Goal: Download file/media

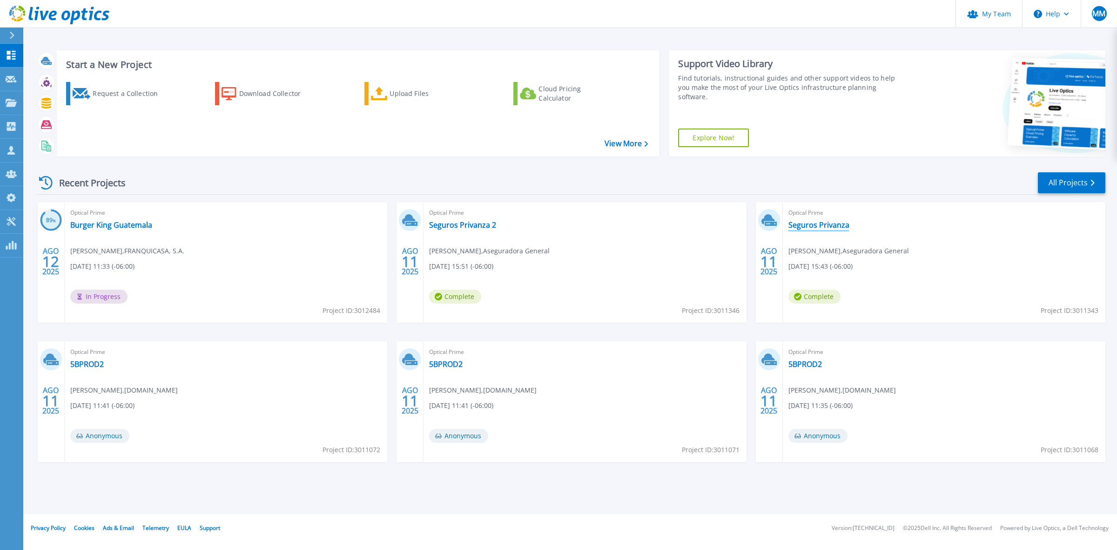
click at [824, 224] on link "Seguros Privanza" at bounding box center [819, 224] width 61 height 9
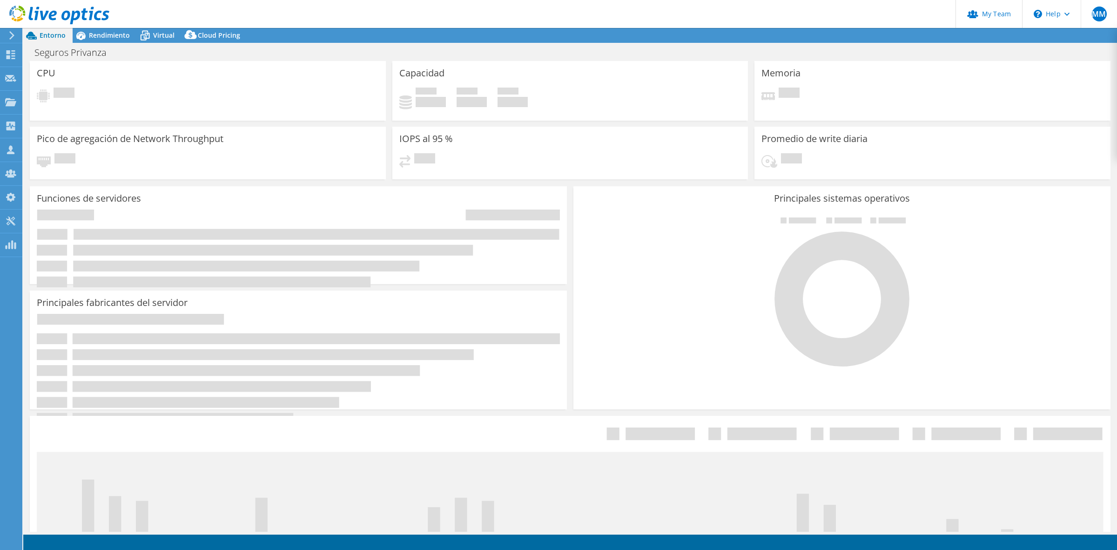
select select "USD"
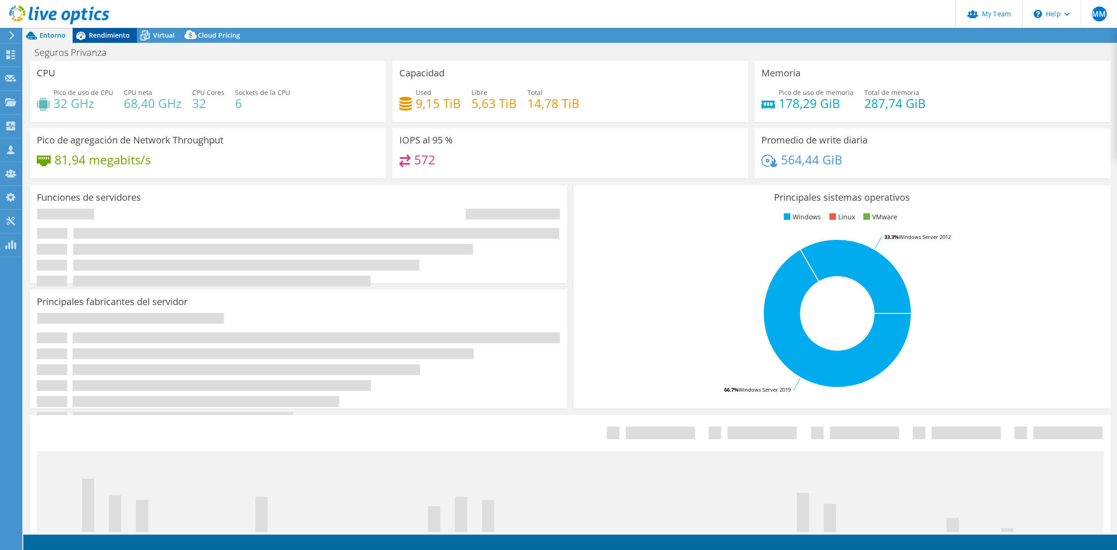
click at [103, 33] on span "Rendimiento" at bounding box center [109, 35] width 41 height 9
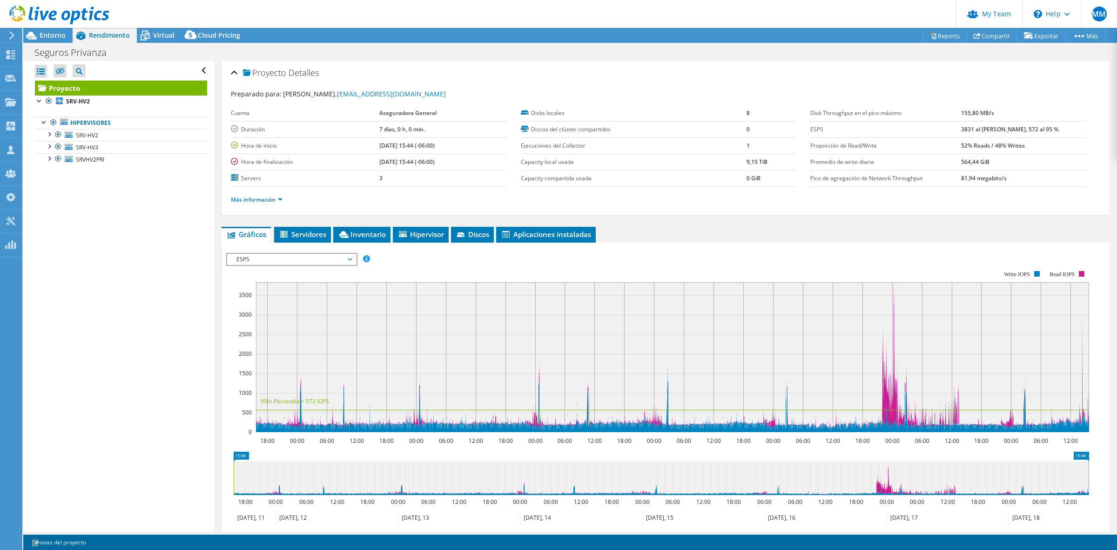
click at [52, 29] on div at bounding box center [54, 15] width 109 height 31
click at [52, 31] on div "MM Administrador del equipo de socios Mario Morales mmorales@quattro.com.gt qua…" at bounding box center [558, 275] width 1117 height 550
click at [50, 33] on span "Entorno" at bounding box center [53, 35] width 26 height 9
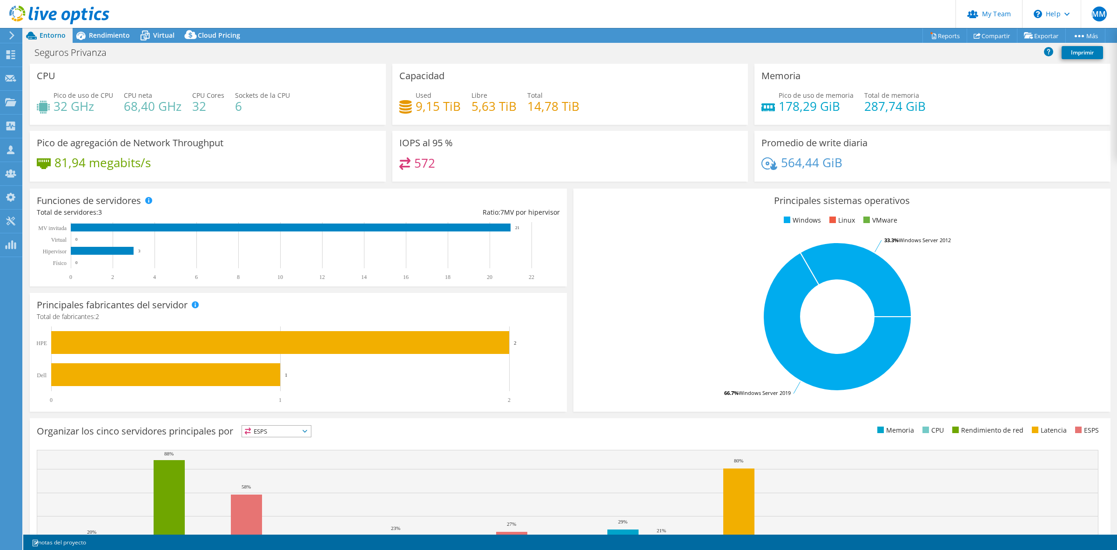
click at [30, 12] on use at bounding box center [59, 15] width 100 height 19
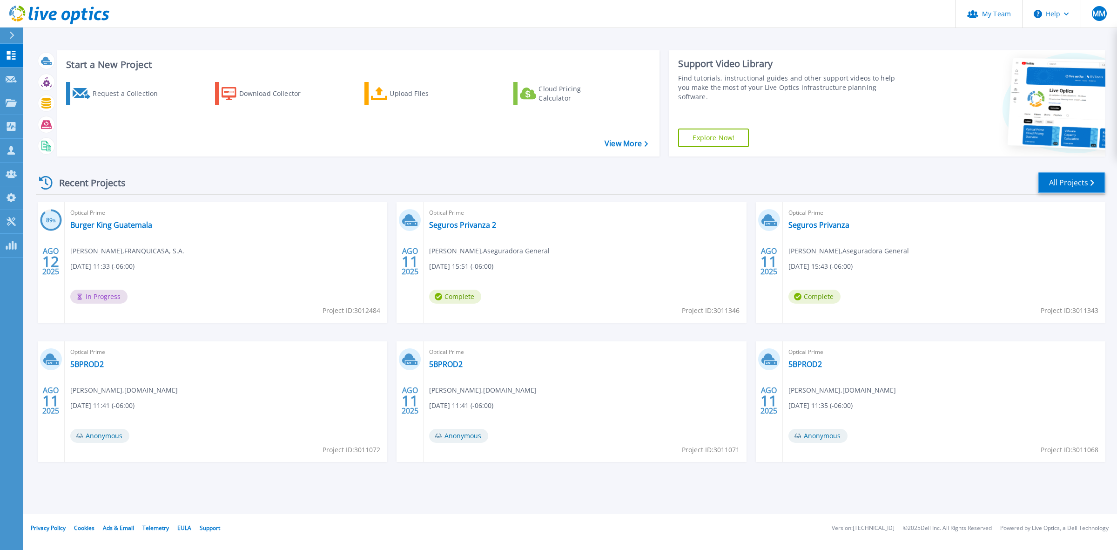
click at [1085, 179] on link "All Projects" at bounding box center [1071, 182] width 67 height 21
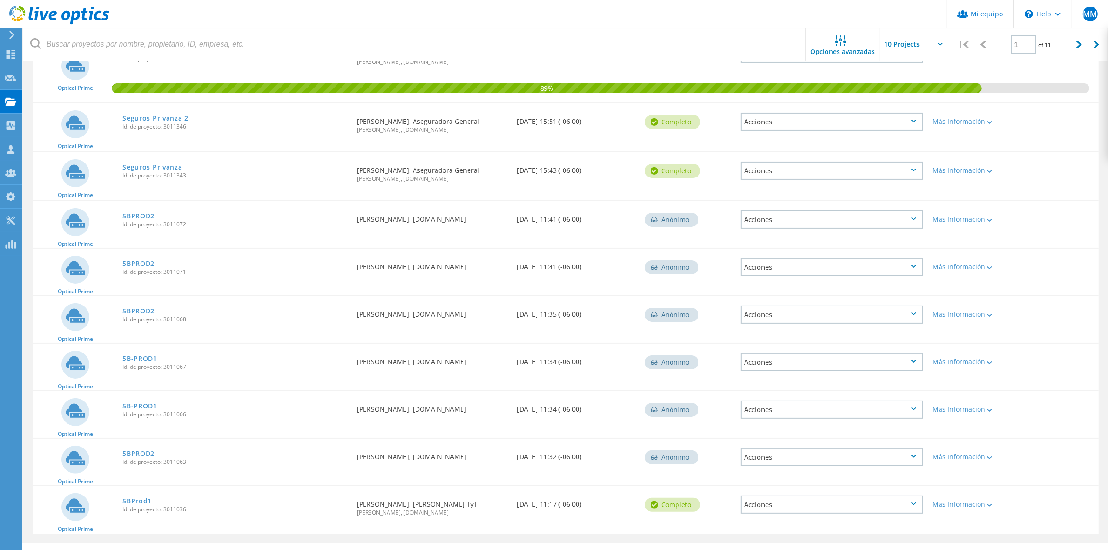
scroll to position [153, 0]
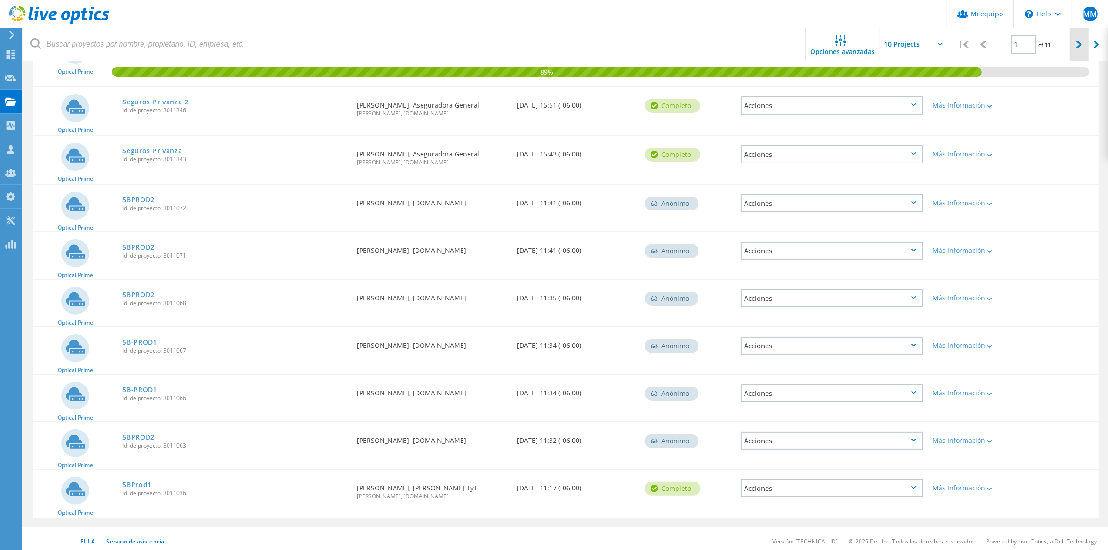
click at [1085, 50] on div at bounding box center [1079, 44] width 19 height 33
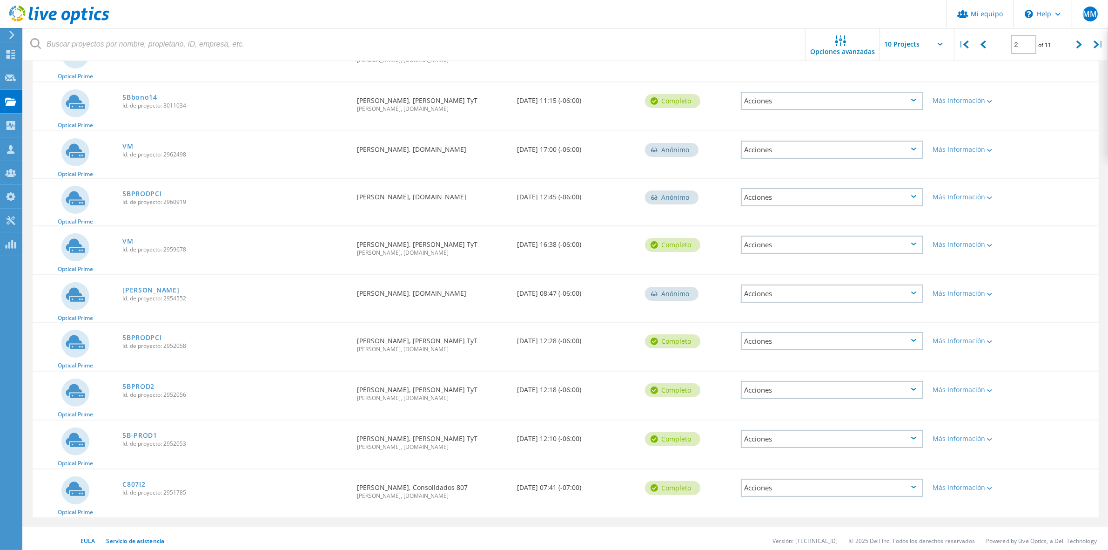
scroll to position [0, 0]
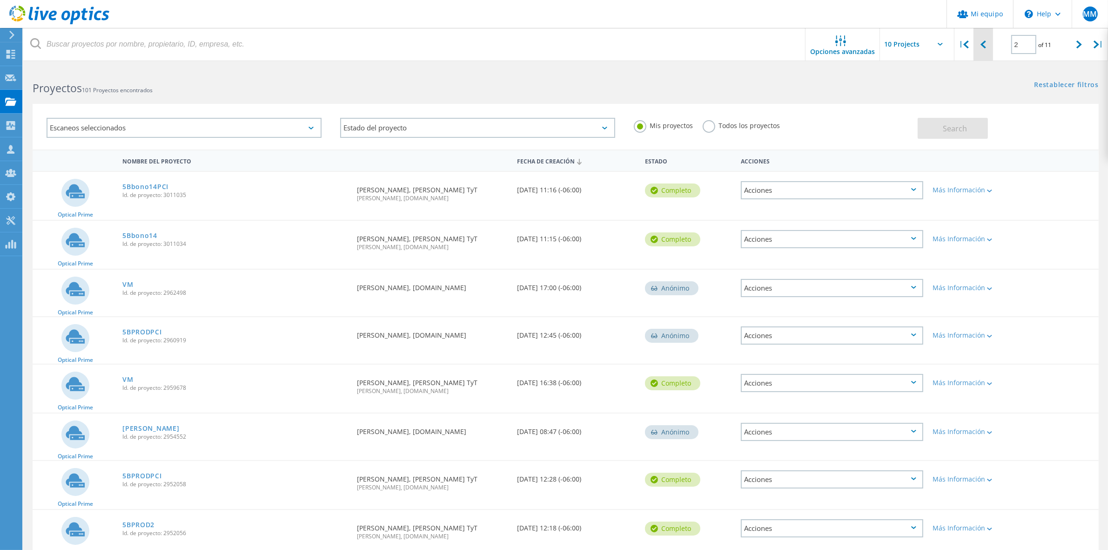
click at [992, 50] on div at bounding box center [983, 44] width 19 height 33
type input "1"
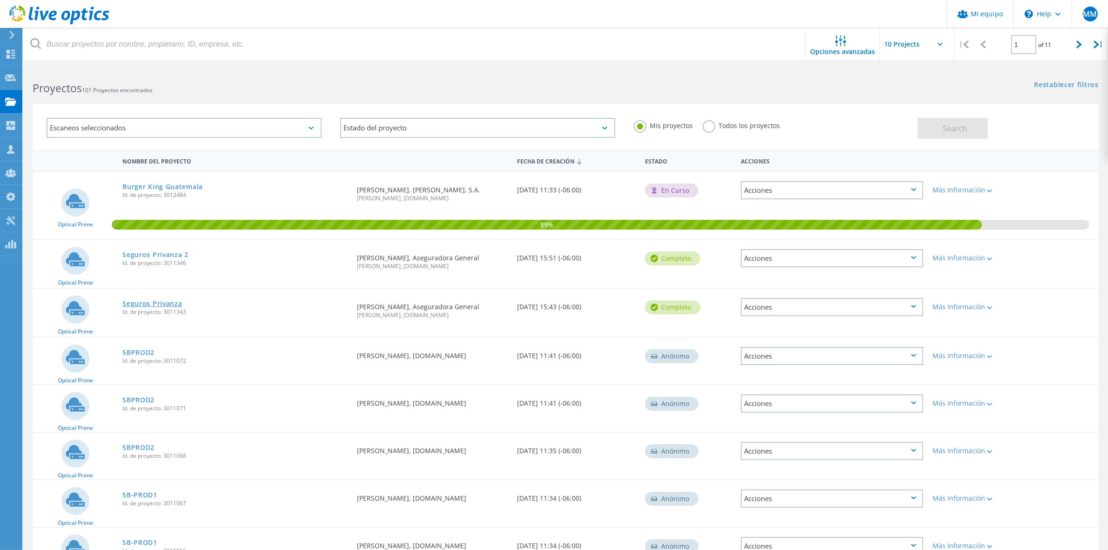
click at [150, 300] on link "Seguros Privanza" at bounding box center [152, 303] width 60 height 7
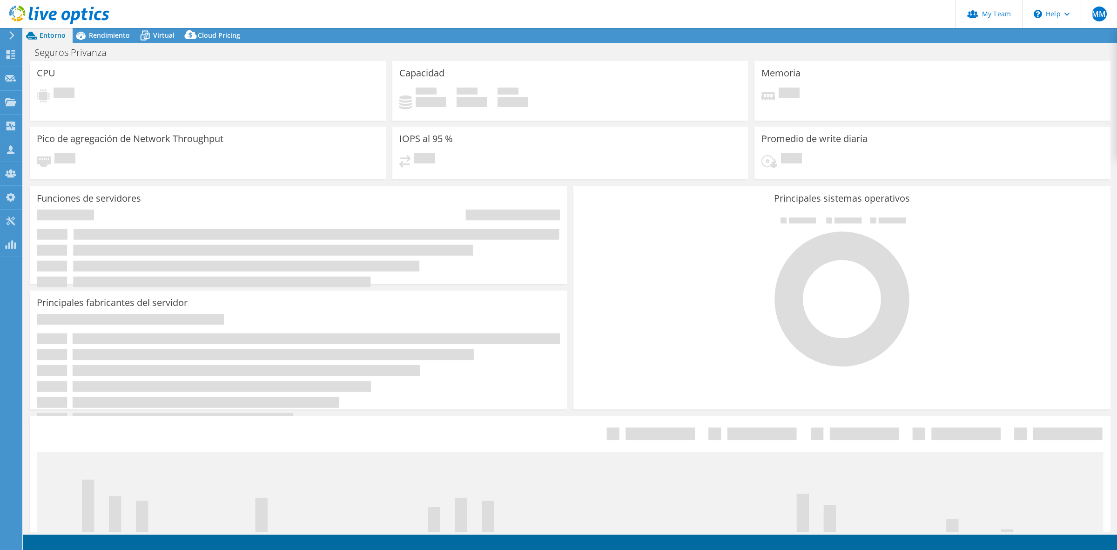
select select "USD"
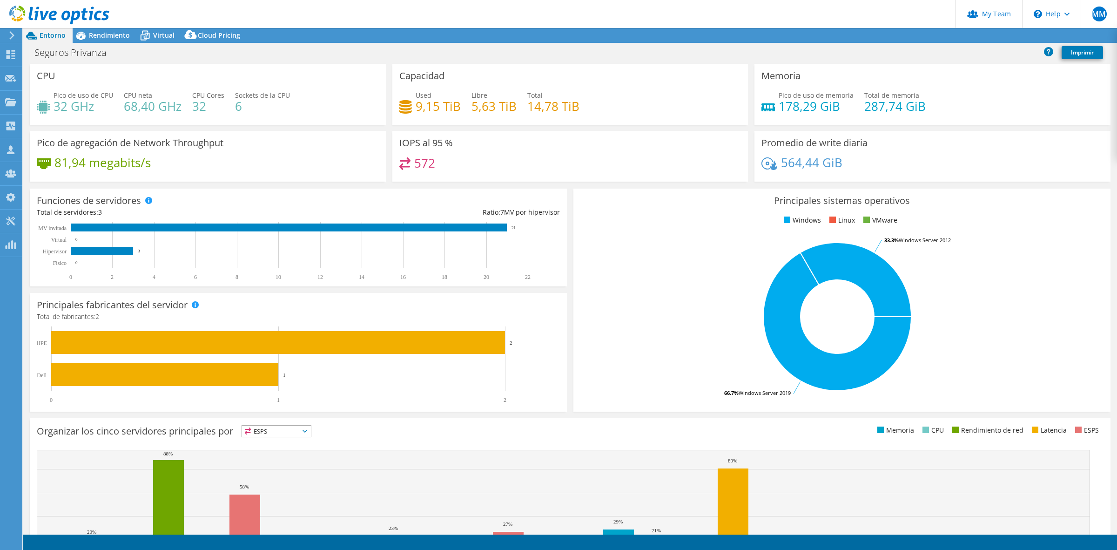
drag, startPoint x: 103, startPoint y: 36, endPoint x: 119, endPoint y: 64, distance: 32.1
click at [103, 36] on span "Rendimiento" at bounding box center [109, 35] width 41 height 9
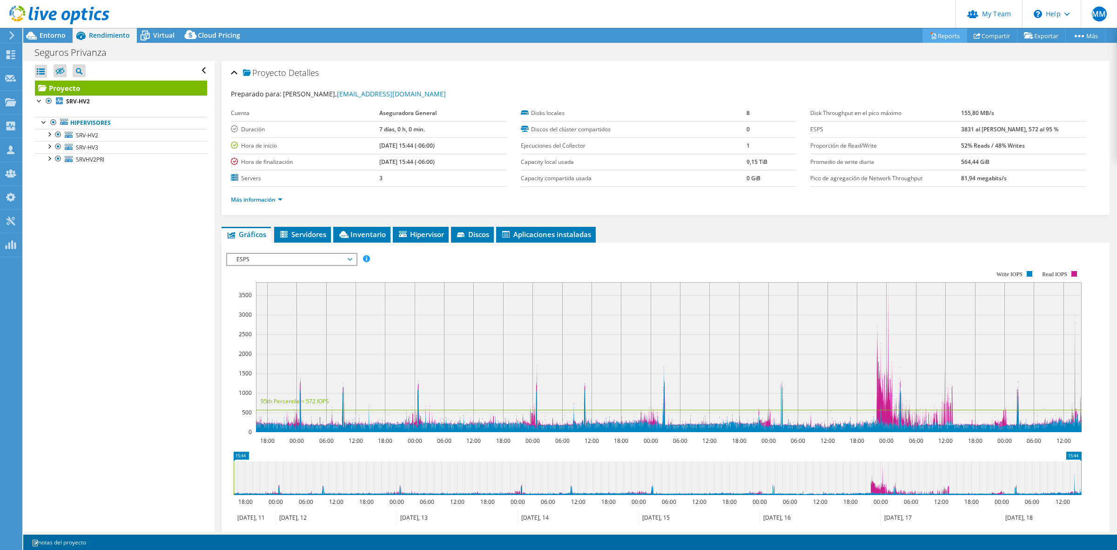
click at [941, 34] on link "Reports" at bounding box center [945, 35] width 45 height 14
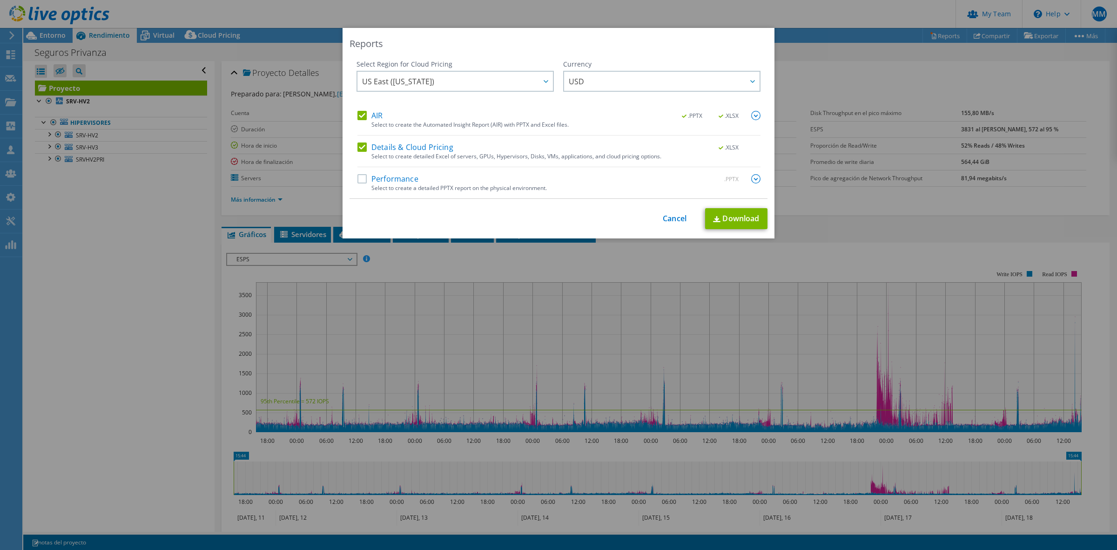
click at [419, 142] on label "Details & Cloud Pricing" at bounding box center [405, 146] width 96 height 9
click at [0, 0] on input "Details & Cloud Pricing" at bounding box center [0, 0] width 0 height 0
click at [372, 177] on label "Performance" at bounding box center [387, 178] width 61 height 9
click at [0, 0] on input "Performance" at bounding box center [0, 0] width 0 height 0
click at [755, 177] on img at bounding box center [755, 178] width 9 height 9
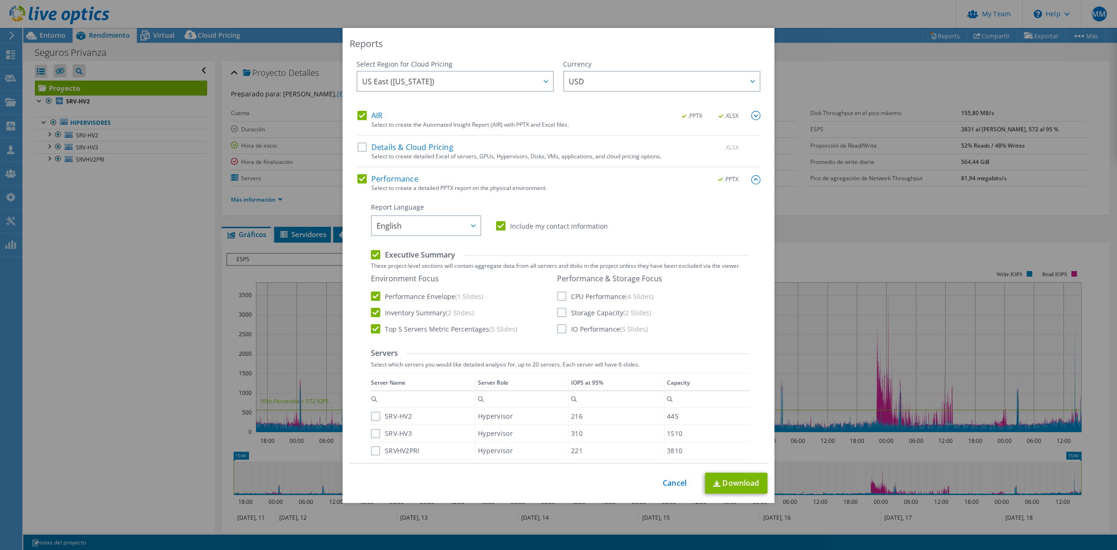
click at [557, 310] on label "Storage Capacity (2 Slides)" at bounding box center [604, 312] width 94 height 9
click at [0, 0] on input "Storage Capacity (2 Slides)" at bounding box center [0, 0] width 0 height 0
click at [564, 293] on label "CPU Performance (4 Slides)" at bounding box center [605, 295] width 96 height 9
click at [0, 0] on input "CPU Performance (4 Slides)" at bounding box center [0, 0] width 0 height 0
click at [561, 331] on label "IO Performance (5 Slides)" at bounding box center [602, 328] width 91 height 9
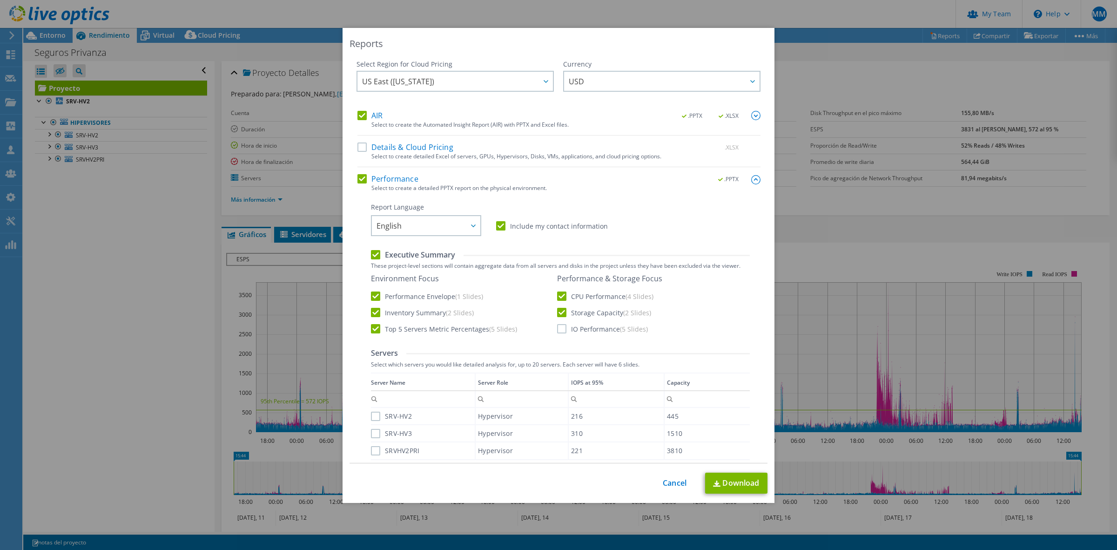
click at [0, 0] on input "IO Performance (5 Slides)" at bounding box center [0, 0] width 0 height 0
click at [728, 480] on link "Download" at bounding box center [736, 482] width 62 height 21
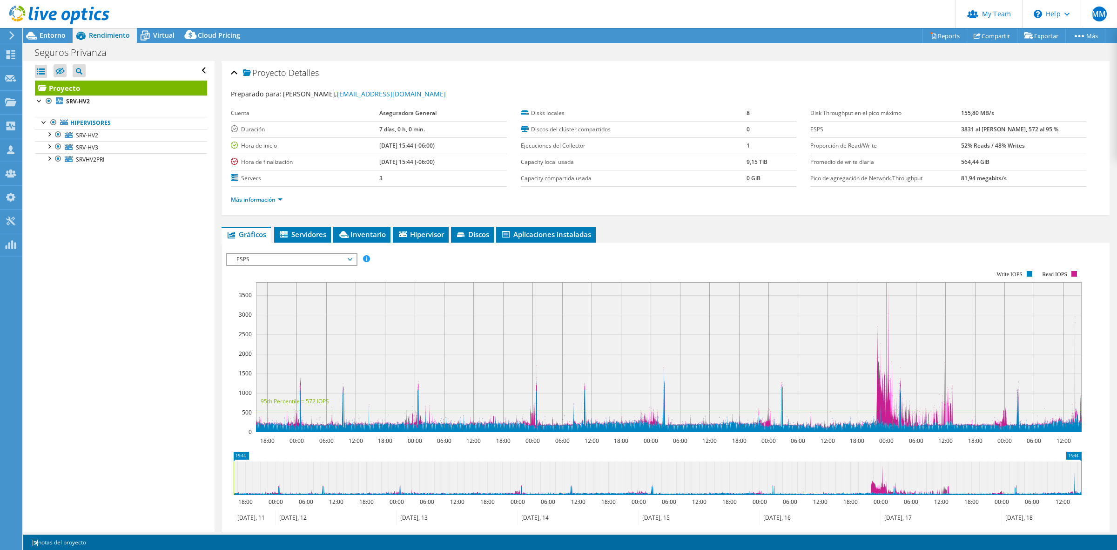
click at [73, 6] on icon at bounding box center [59, 15] width 100 height 19
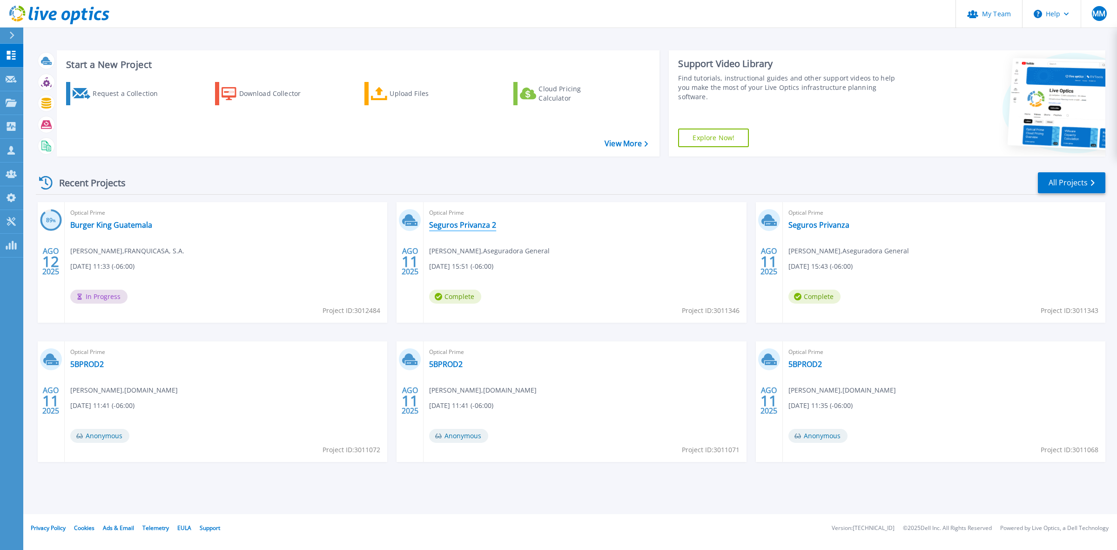
click at [455, 222] on link "Seguros Privanza 2" at bounding box center [462, 224] width 67 height 9
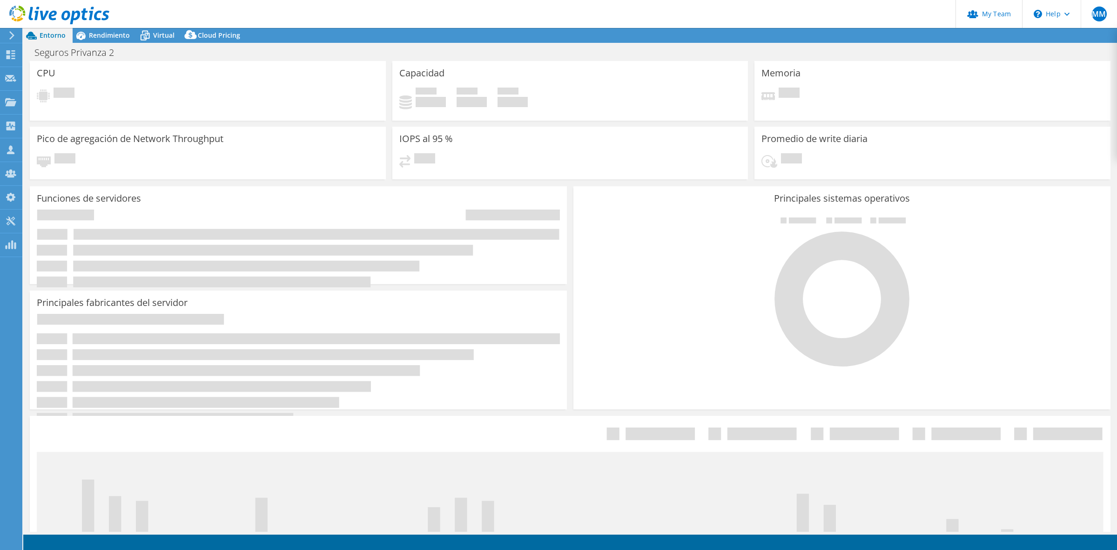
select select "USD"
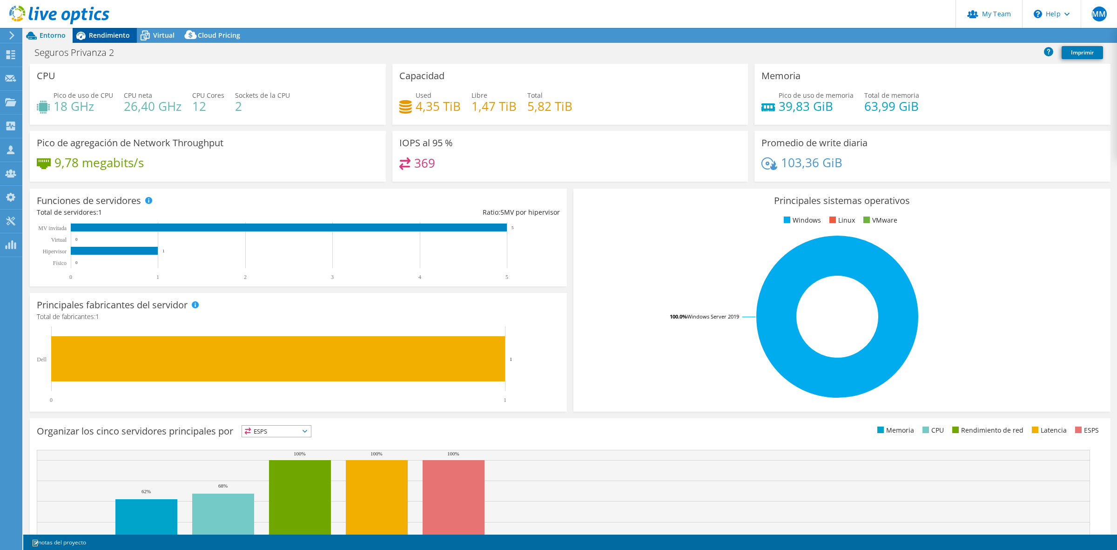
click at [115, 32] on span "Rendimiento" at bounding box center [109, 35] width 41 height 9
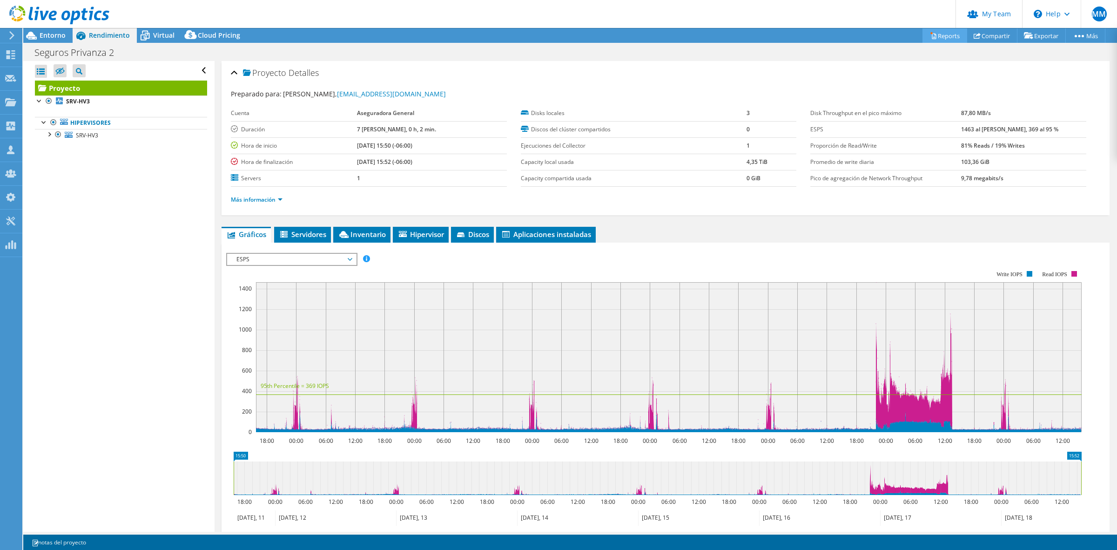
click at [941, 37] on link "Reports" at bounding box center [945, 35] width 45 height 14
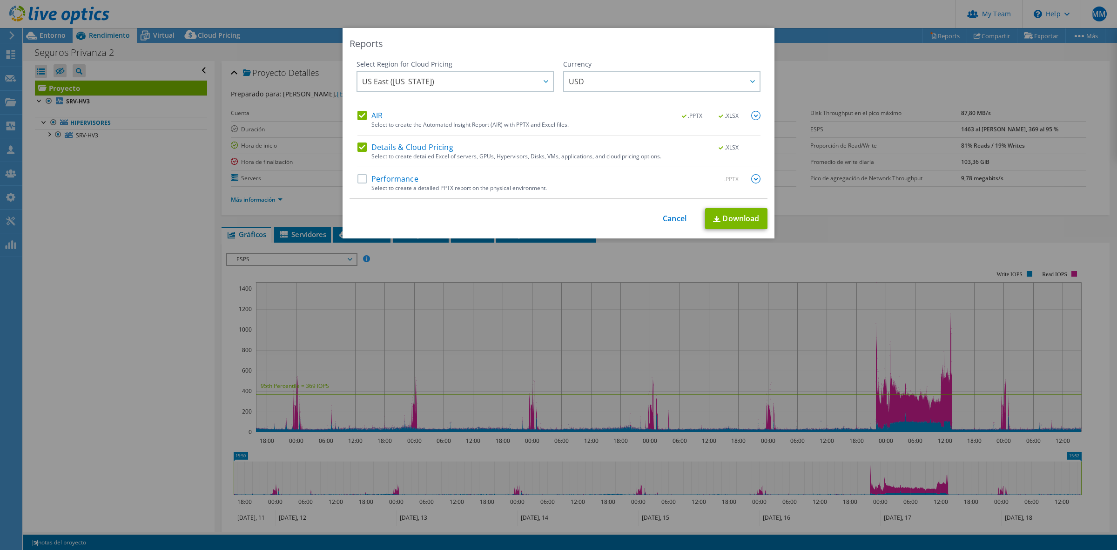
click at [357, 179] on label "Performance" at bounding box center [387, 178] width 61 height 9
click at [0, 0] on input "Performance" at bounding box center [0, 0] width 0 height 0
click at [755, 180] on img at bounding box center [755, 178] width 9 height 9
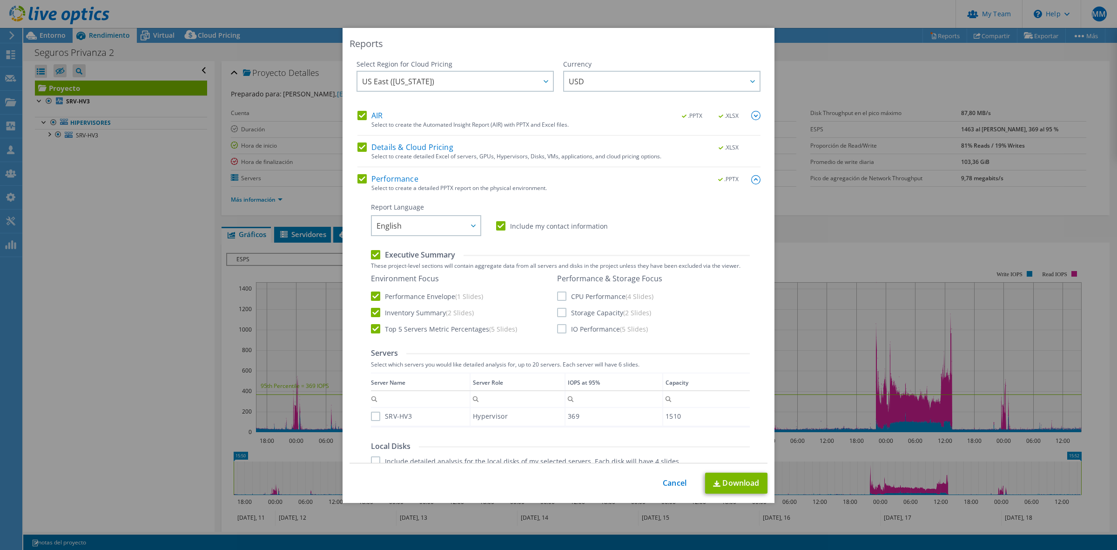
click at [423, 142] on div "AIR .PPTX .XLSX Select to create the Automated Insight Report (AIR) with PPTX a…" at bounding box center [558, 332] width 403 height 442
click at [362, 146] on label "Details & Cloud Pricing" at bounding box center [405, 146] width 96 height 9
click at [0, 0] on input "Details & Cloud Pricing" at bounding box center [0, 0] width 0 height 0
click at [366, 120] on label "AIR" at bounding box center [369, 115] width 25 height 9
click at [0, 0] on input "AIR" at bounding box center [0, 0] width 0 height 0
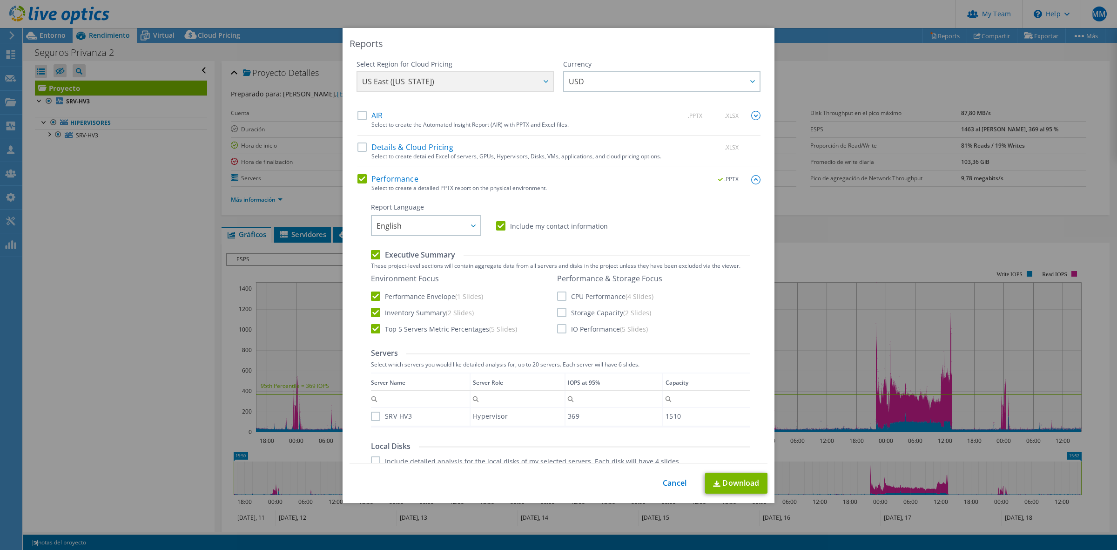
click at [557, 324] on label "IO Performance (5 Slides)" at bounding box center [602, 328] width 91 height 9
click at [0, 0] on input "IO Performance (5 Slides)" at bounding box center [0, 0] width 0 height 0
click at [559, 310] on label "Storage Capacity (2 Slides)" at bounding box center [604, 312] width 94 height 9
click at [0, 0] on input "Storage Capacity (2 Slides)" at bounding box center [0, 0] width 0 height 0
click at [557, 294] on label "CPU Performance (4 Slides)" at bounding box center [605, 295] width 96 height 9
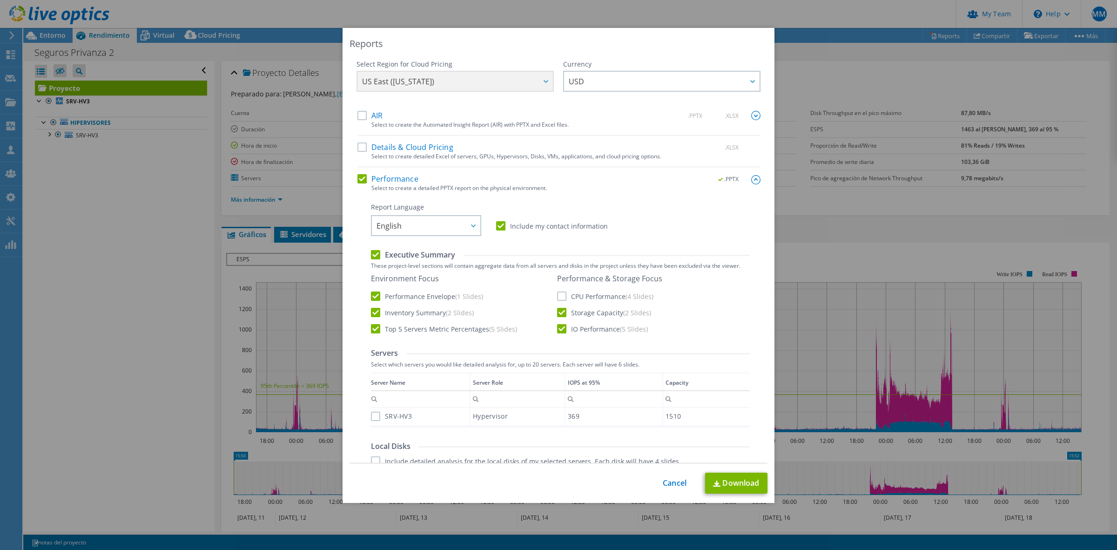
click at [0, 0] on input "CPU Performance (4 Slides)" at bounding box center [0, 0] width 0 height 0
click at [738, 482] on link "Download" at bounding box center [736, 482] width 62 height 21
drag, startPoint x: 349, startPoint y: 116, endPoint x: 360, endPoint y: 116, distance: 10.7
click at [350, 117] on div "Select Region for Cloud Pricing Asia Pacific ([GEOGRAPHIC_DATA]) [GEOGRAPHIC_DA…" at bounding box center [559, 262] width 418 height 404
click at [362, 115] on label "AIR" at bounding box center [369, 115] width 25 height 9
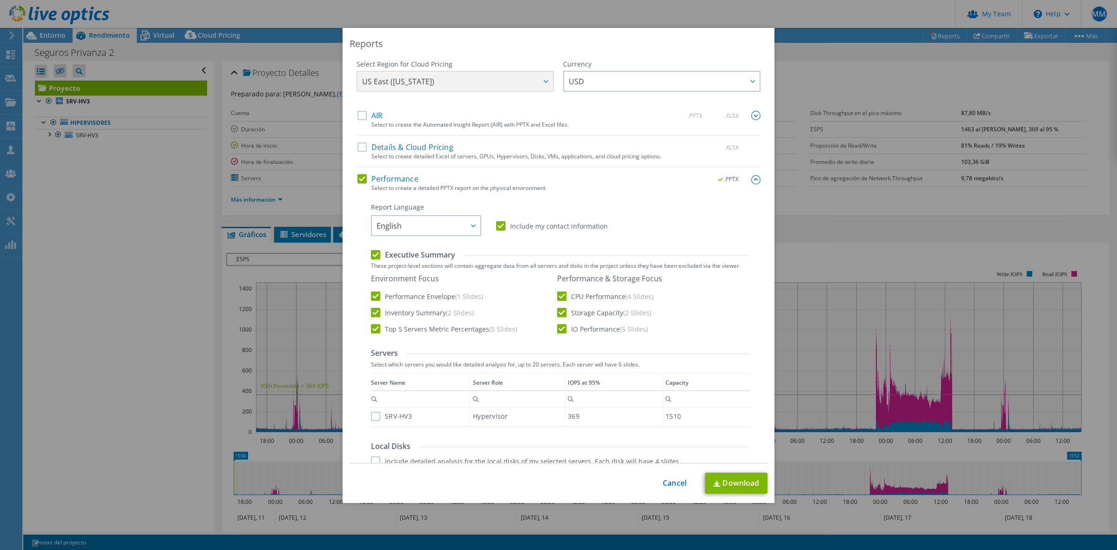
click at [0, 0] on input "AIR" at bounding box center [0, 0] width 0 height 0
click at [739, 482] on link "Download" at bounding box center [736, 482] width 62 height 21
drag, startPoint x: 671, startPoint y: 479, endPoint x: 605, endPoint y: 549, distance: 95.8
click at [671, 479] on link "Cancel" at bounding box center [675, 483] width 24 height 9
